Goal: Find specific page/section: Find specific page/section

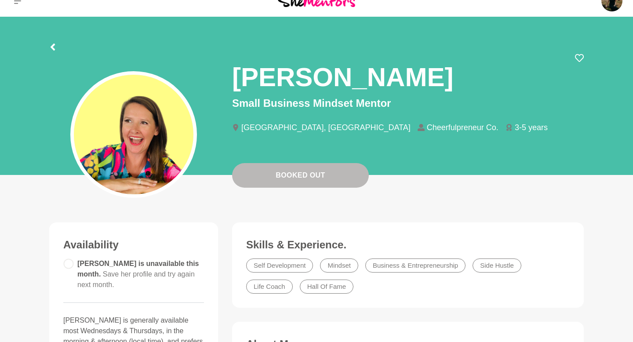
scroll to position [18, 0]
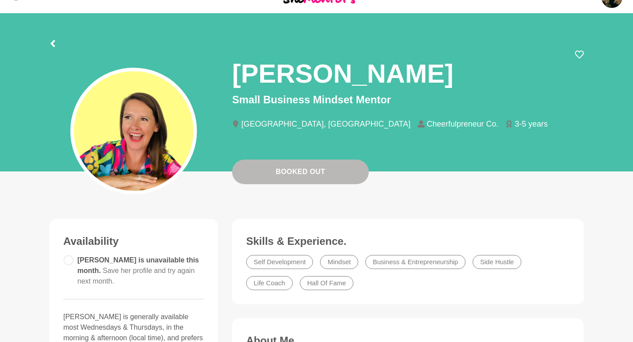
click at [57, 43] on div at bounding box center [316, 42] width 534 height 16
click at [52, 41] on icon at bounding box center [52, 43] width 7 height 7
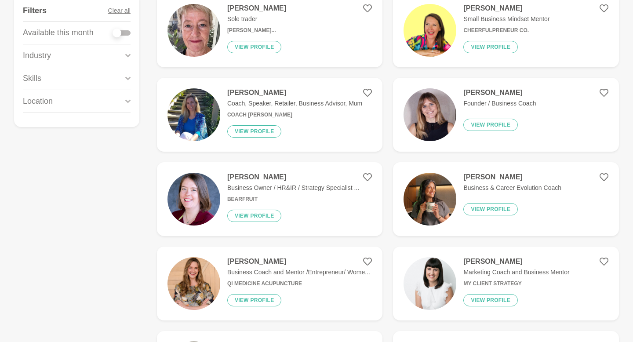
scroll to position [150, 0]
click at [482, 177] on h4 "[PERSON_NAME]" at bounding box center [512, 176] width 98 height 9
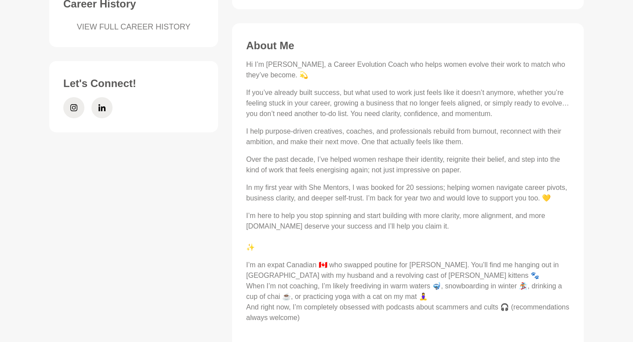
scroll to position [365, 0]
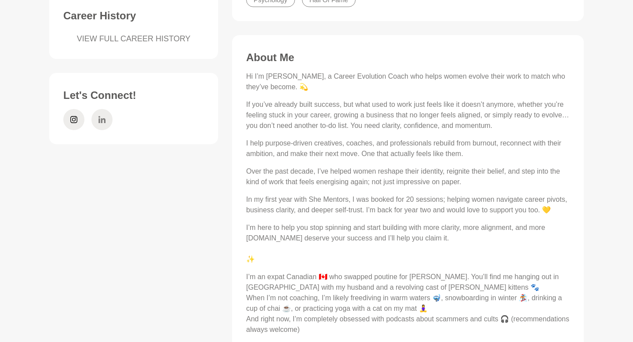
click at [103, 109] on icon at bounding box center [101, 119] width 7 height 21
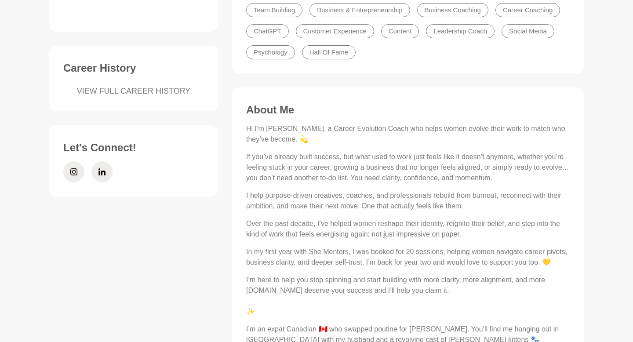
scroll to position [279, 0]
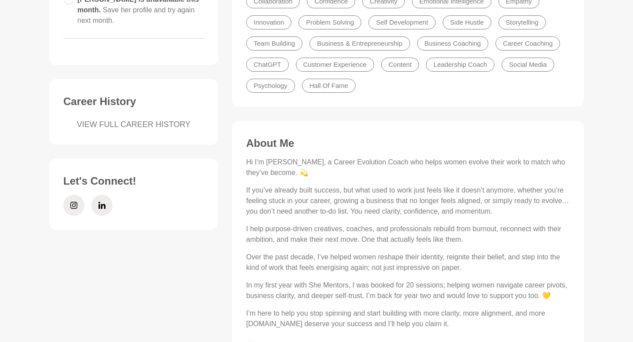
click at [84, 195] on li at bounding box center [74, 205] width 28 height 28
click at [76, 195] on icon at bounding box center [73, 205] width 7 height 21
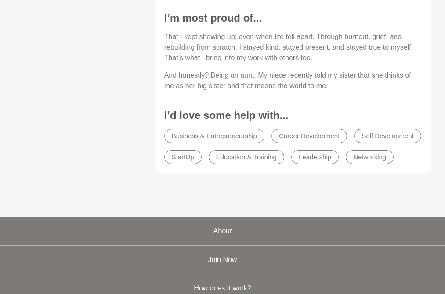
scroll to position [789, 0]
